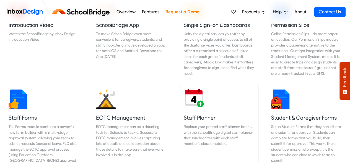
scroll to position [160, 0]
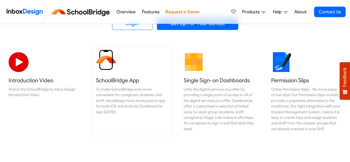
click at [108, 68] on img at bounding box center [106, 60] width 20 height 20
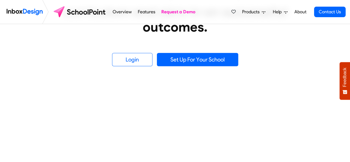
scroll to position [166, 0]
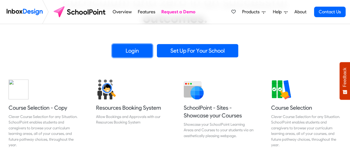
click at [134, 51] on link "Login" at bounding box center [132, 50] width 40 height 13
